Goal: Information Seeking & Learning: Learn about a topic

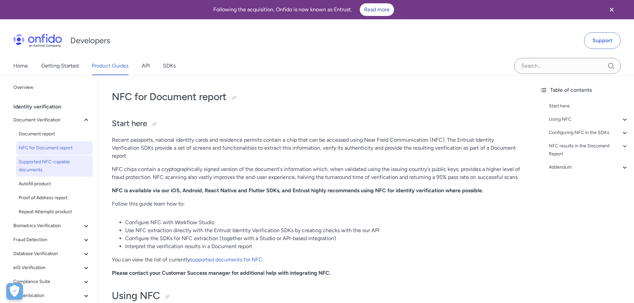
click at [30, 166] on span "Supported NFC-capable documents" at bounding box center [55, 166] width 72 height 16
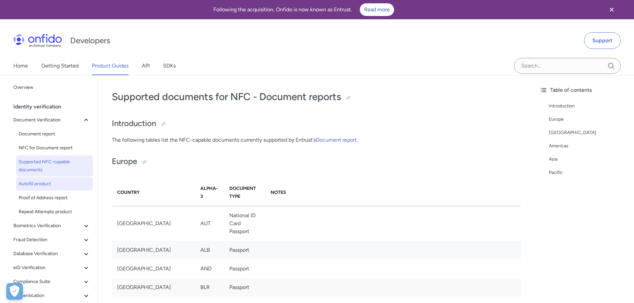
click at [32, 180] on link "Autofill product" at bounding box center [54, 183] width 77 height 13
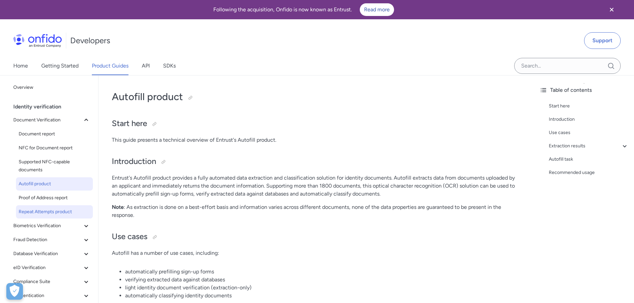
click at [48, 207] on link "Repeat Attempts product" at bounding box center [54, 211] width 77 height 13
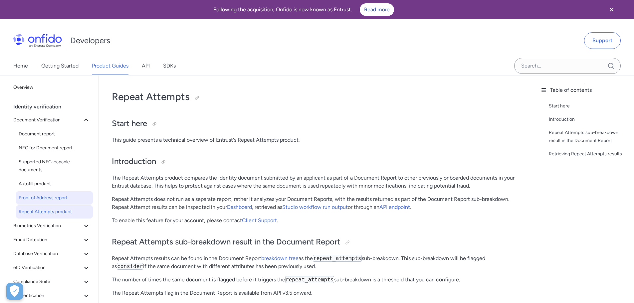
click at [51, 200] on span "Proof of Address report" at bounding box center [55, 198] width 72 height 8
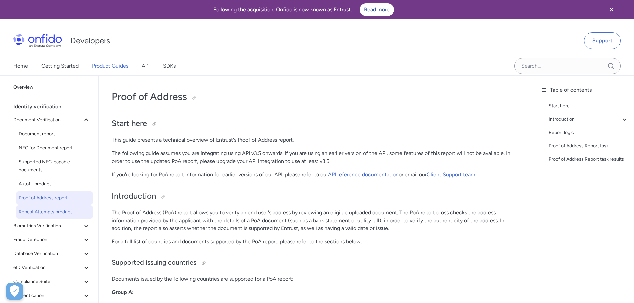
click at [43, 214] on span "Repeat Attempts product" at bounding box center [55, 212] width 72 height 8
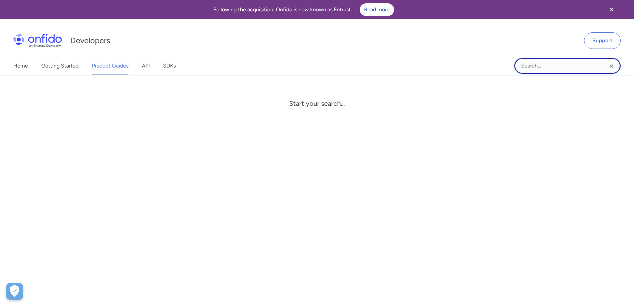
click at [555, 72] on input "Onfido search input field" at bounding box center [567, 66] width 107 height 16
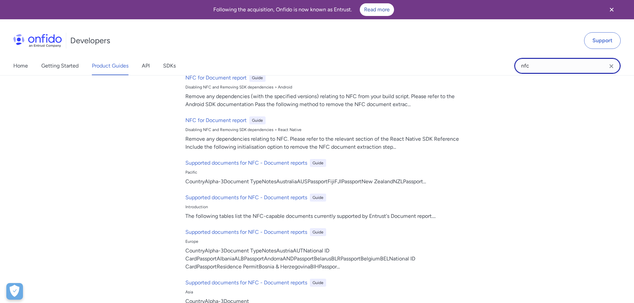
scroll to position [1165, 0]
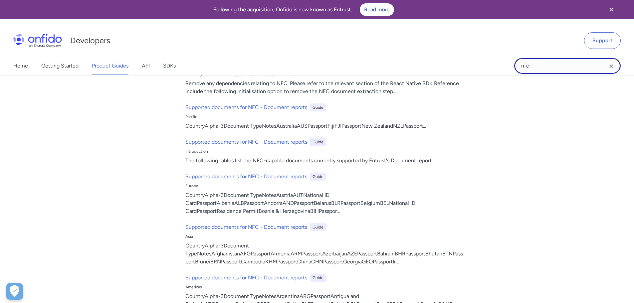
type input "nfc"
